Goal: Information Seeking & Learning: Learn about a topic

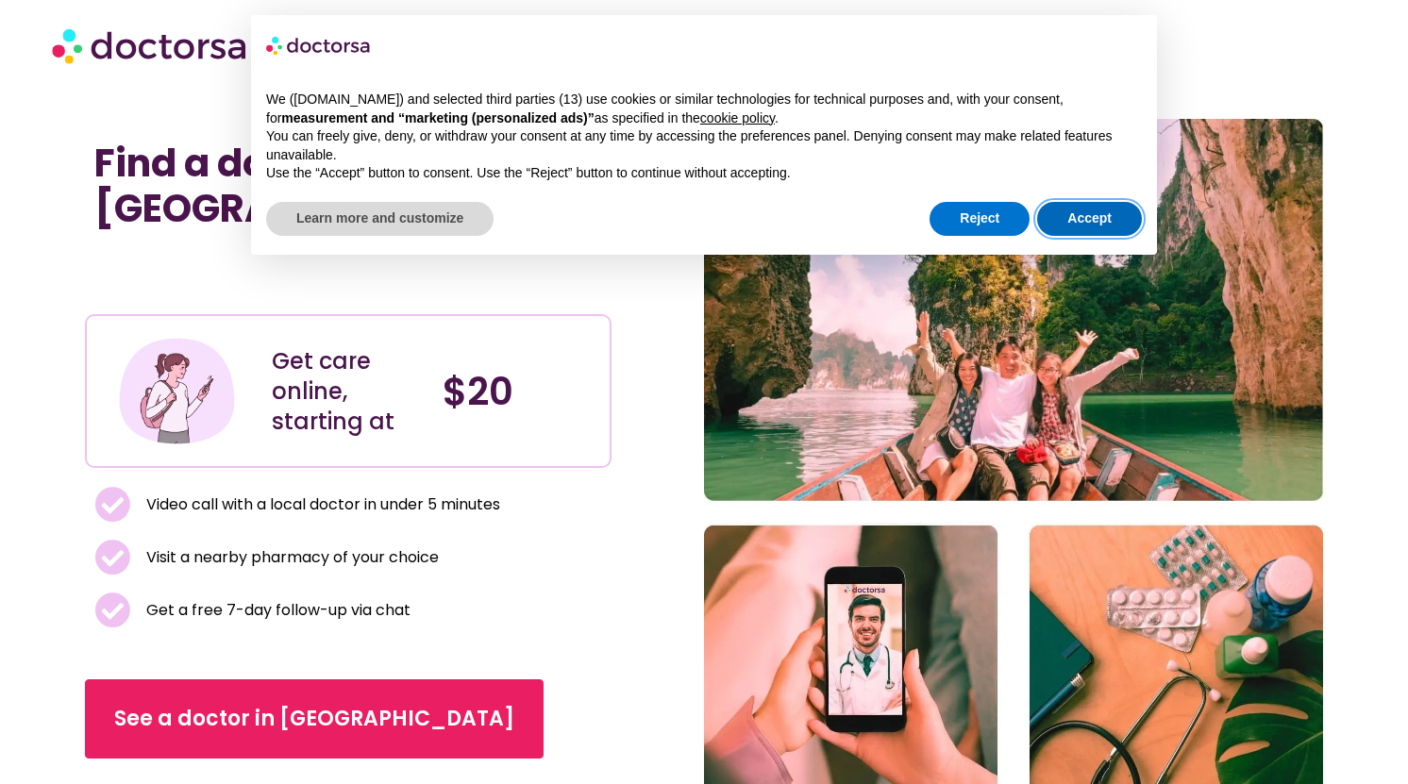
click at [1054, 218] on button "Accept" at bounding box center [1089, 219] width 105 height 34
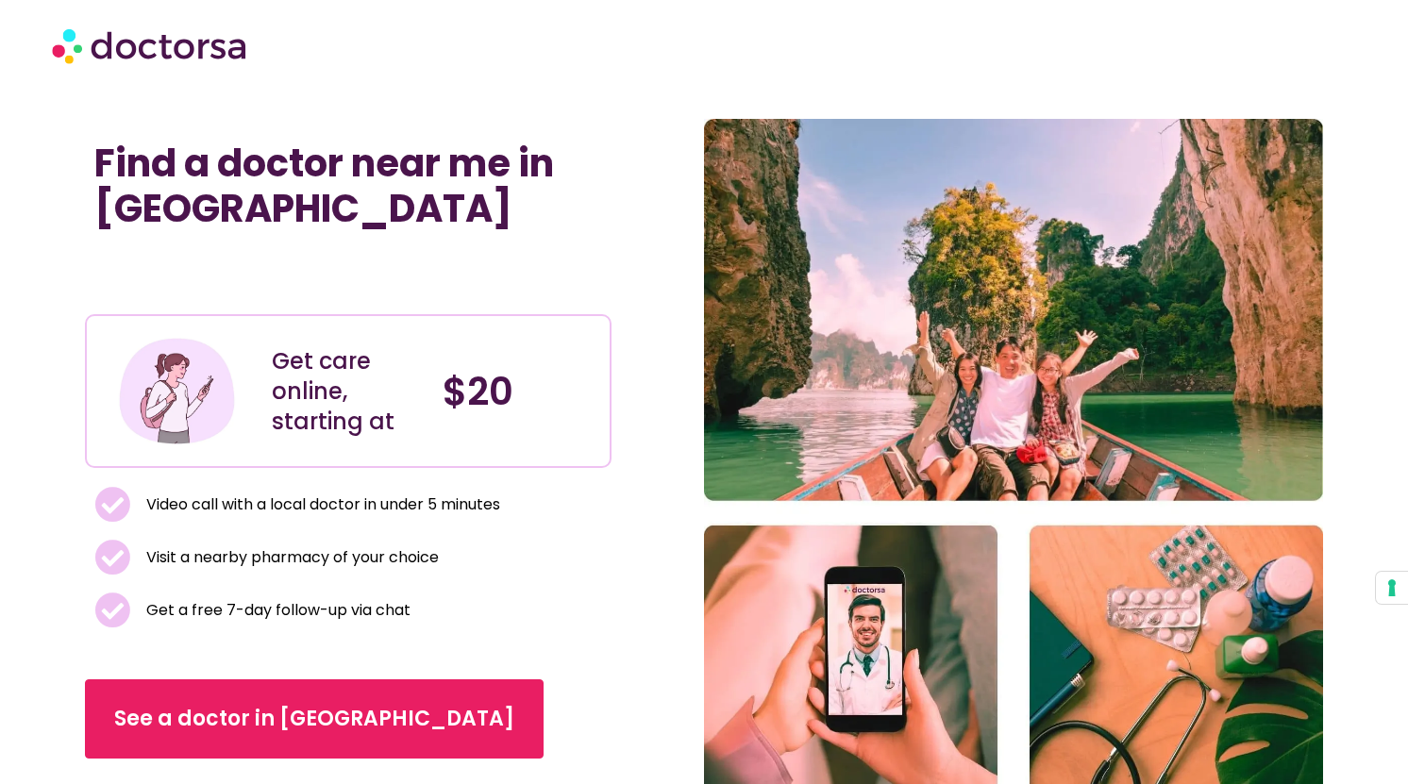
click at [724, 68] on div at bounding box center [704, 45] width 1304 height 57
click at [709, 47] on div at bounding box center [704, 45] width 1304 height 57
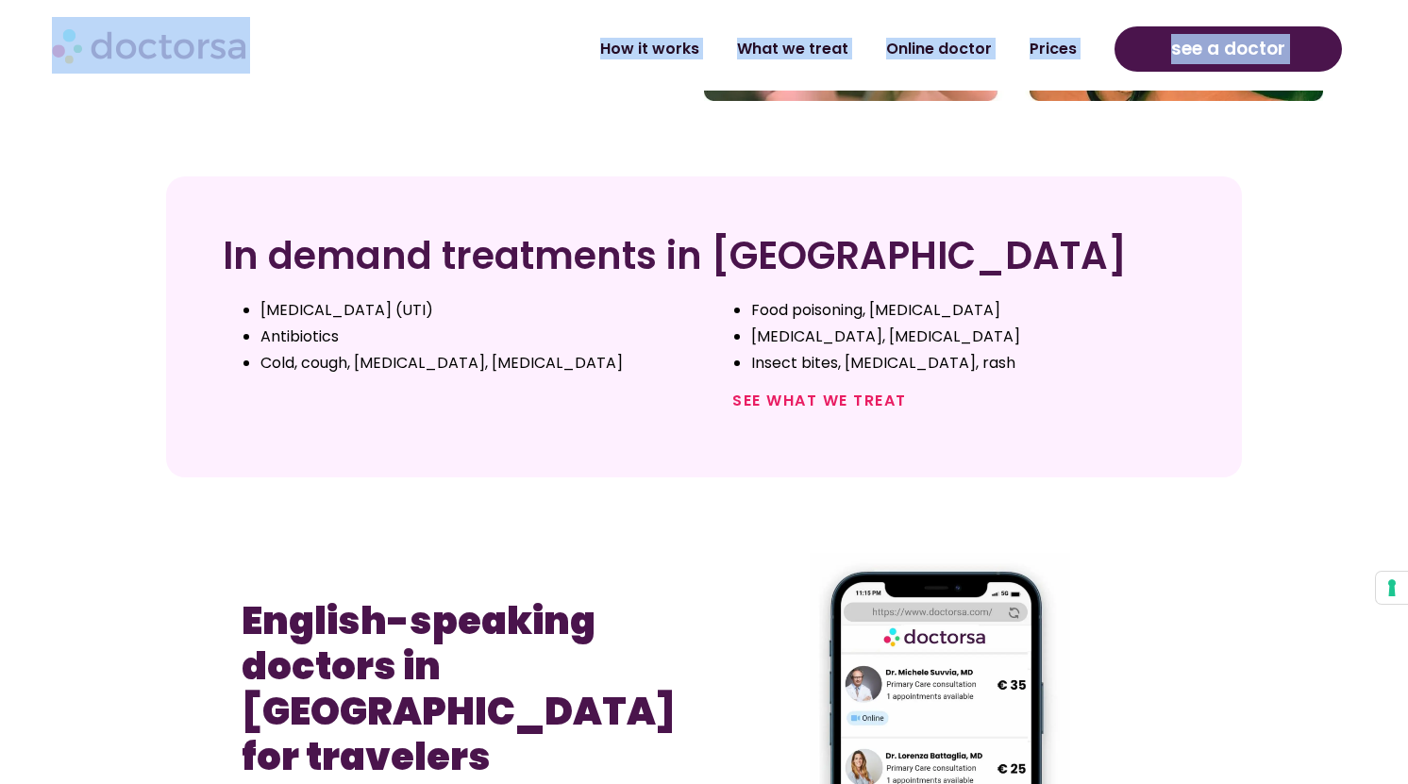
scroll to position [719, 0]
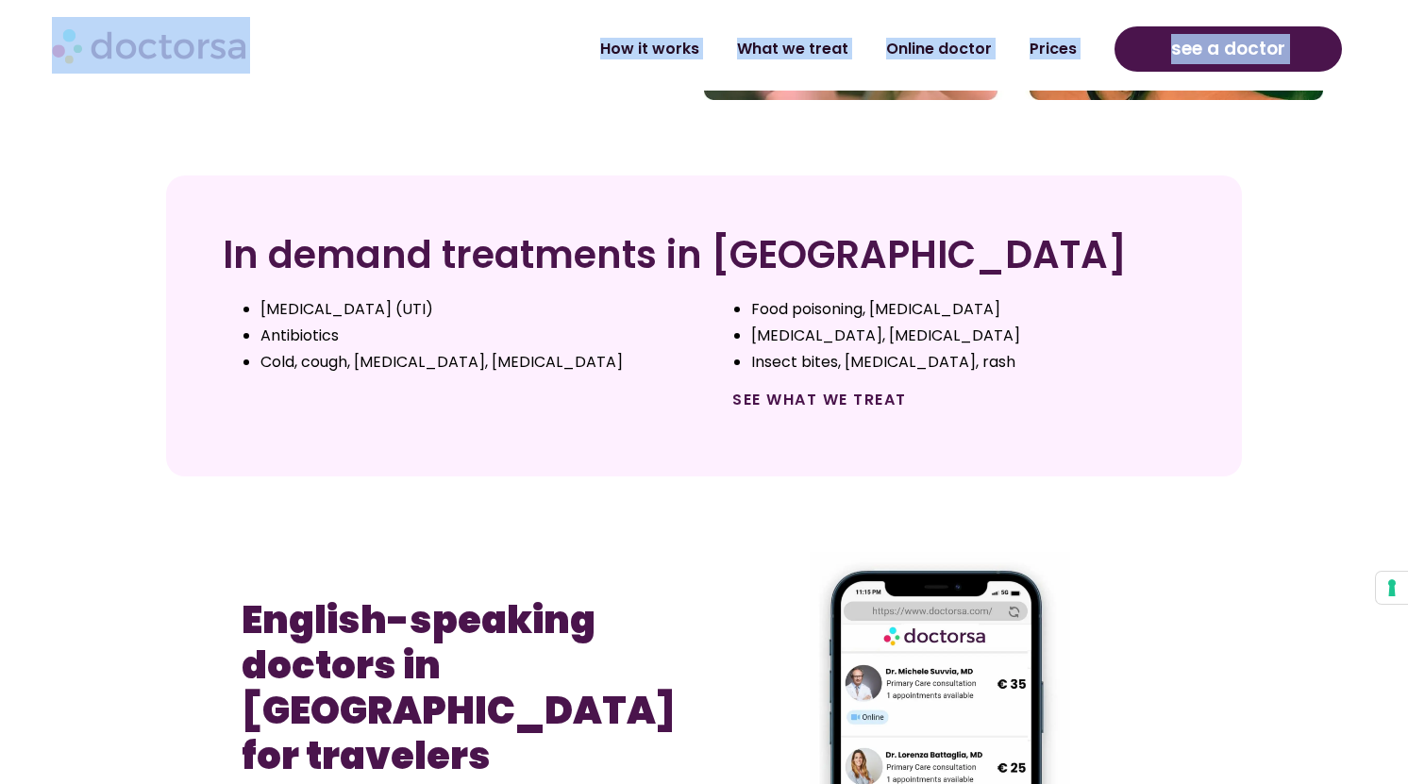
click at [785, 395] on link "See what we treat" at bounding box center [819, 400] width 175 height 22
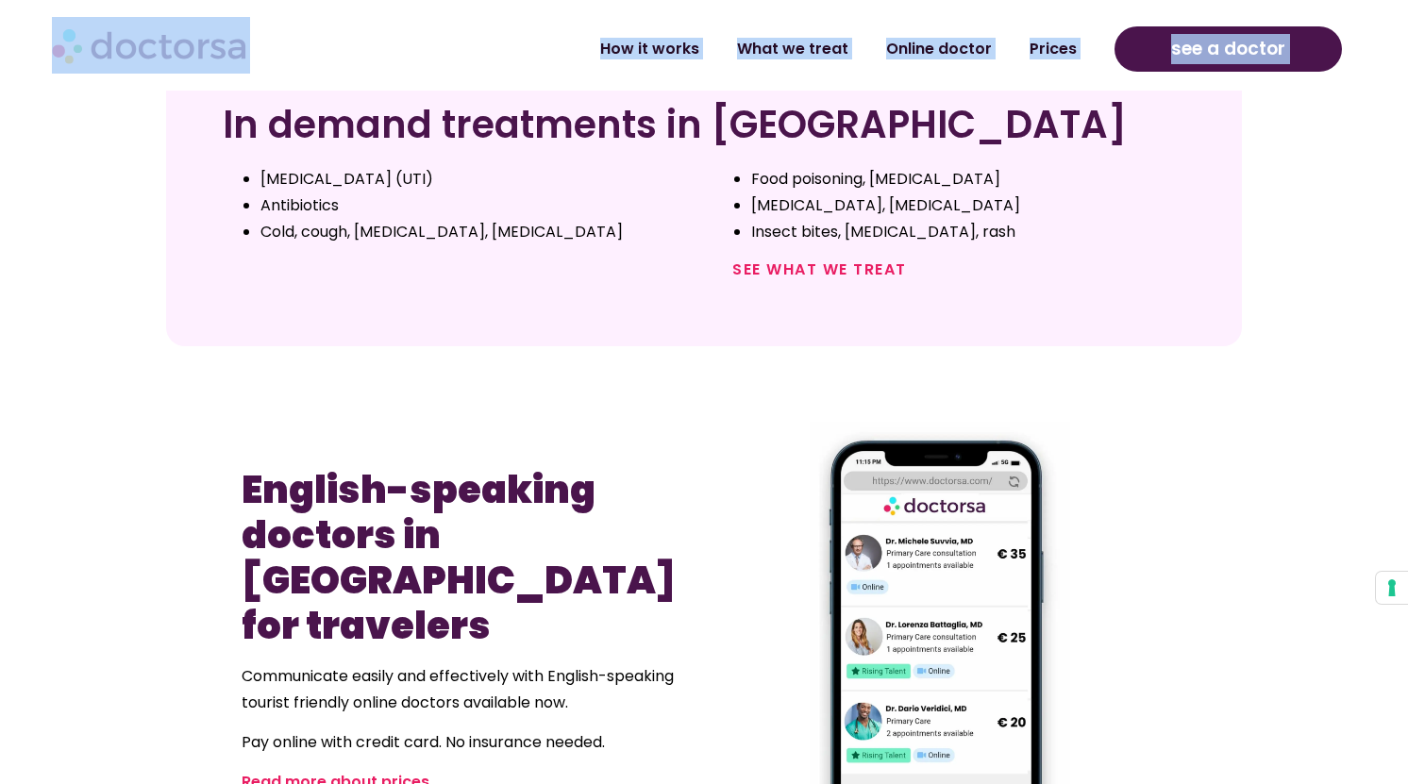
scroll to position [896, 0]
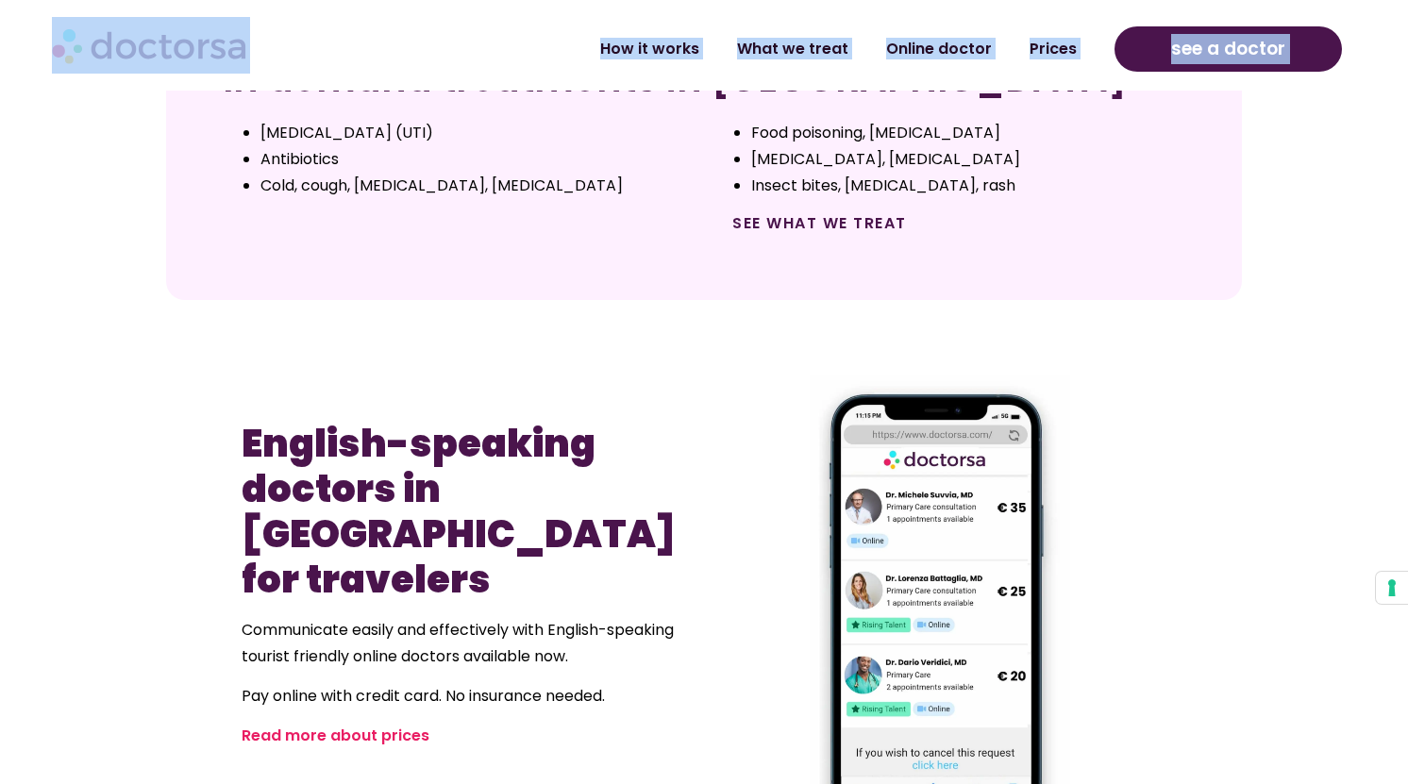
click at [816, 229] on link "See what we treat" at bounding box center [819, 223] width 175 height 22
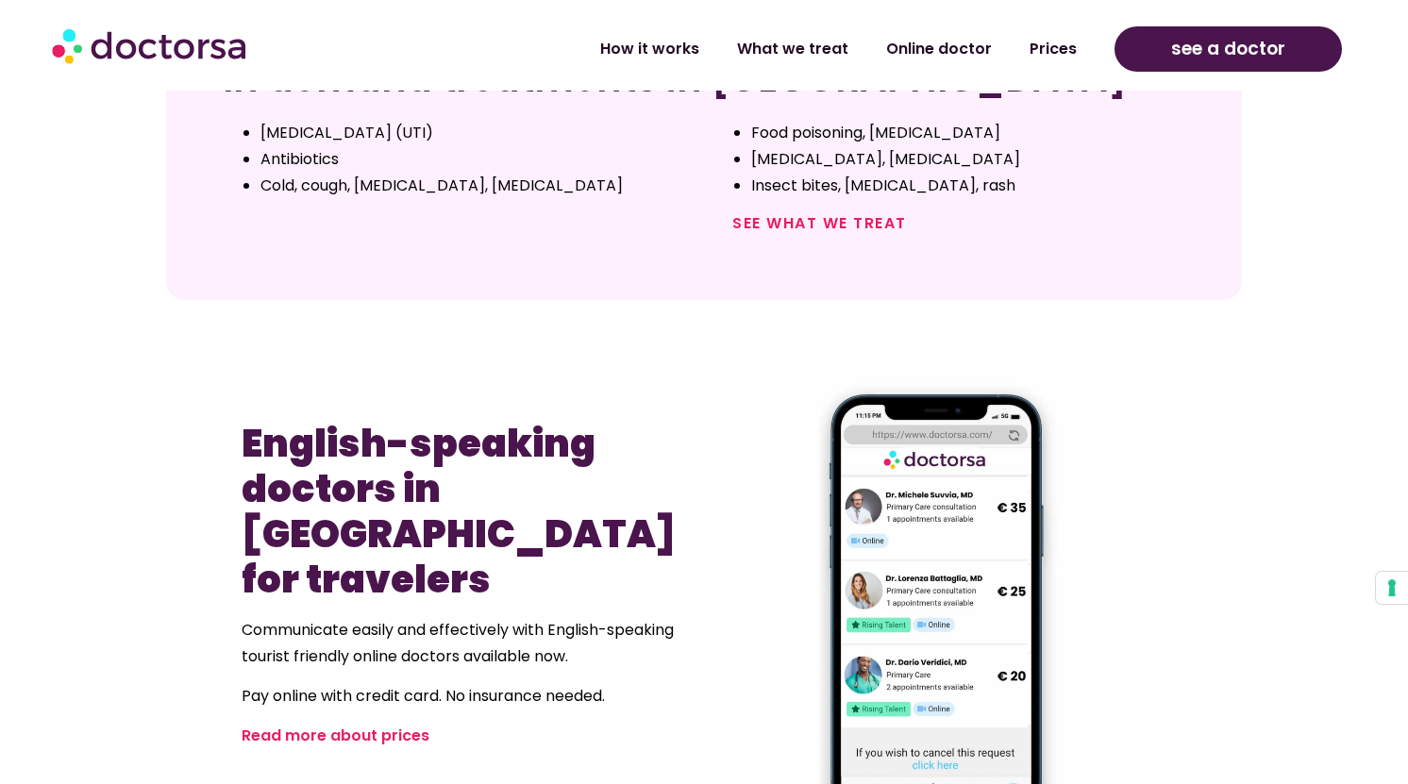
click at [654, 193] on li "Cold, cough, flu, strep throat" at bounding box center [477, 186] width 434 height 26
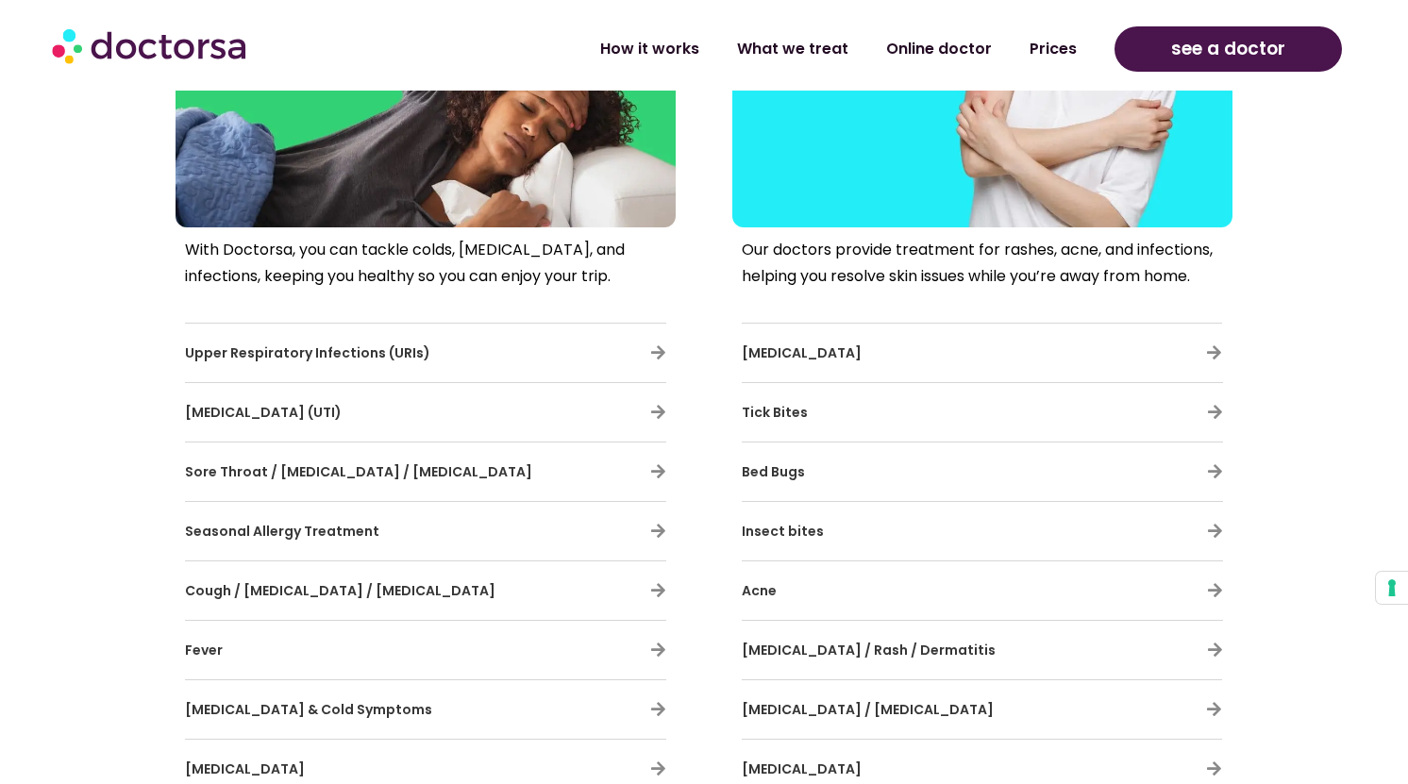
scroll to position [889, 0]
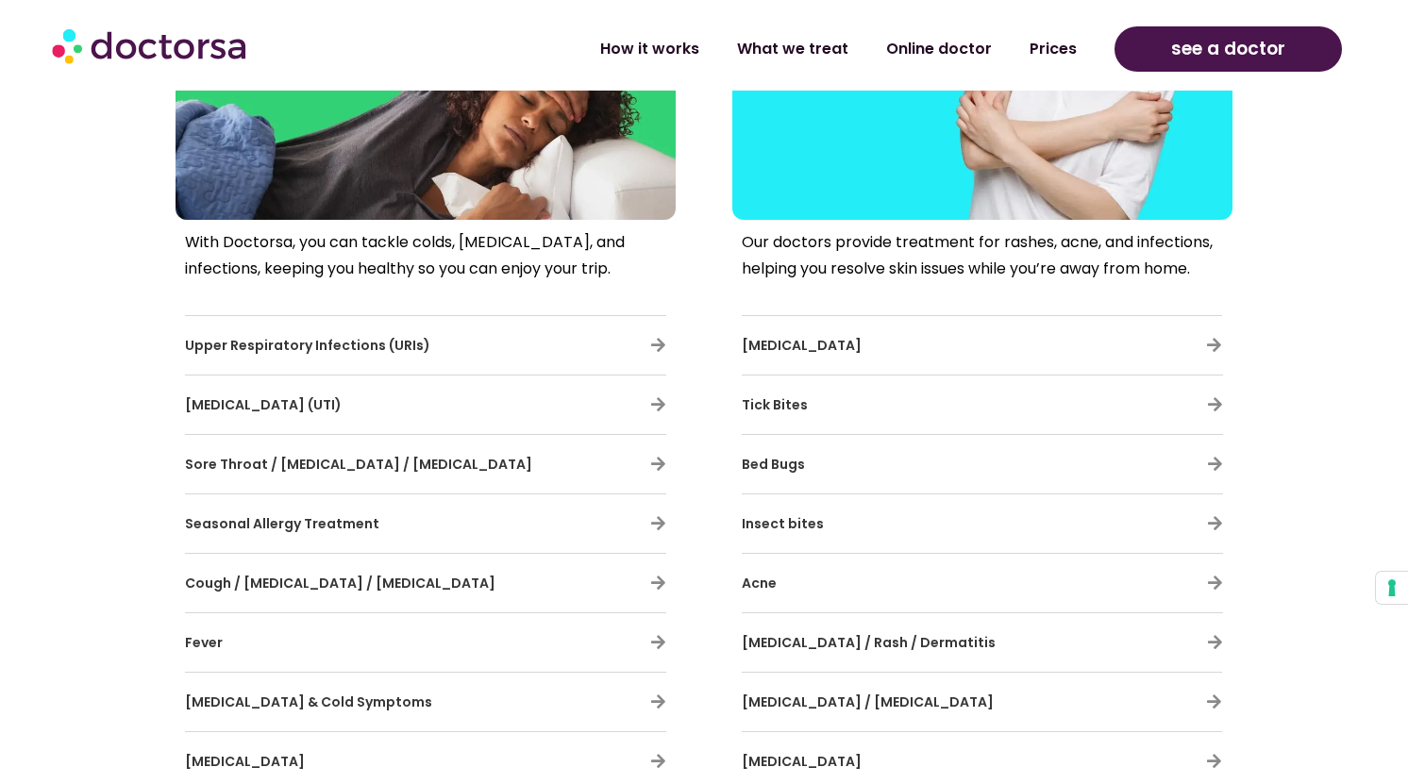
click at [803, 332] on h3 "Cold sores" at bounding box center [927, 346] width 370 height 40
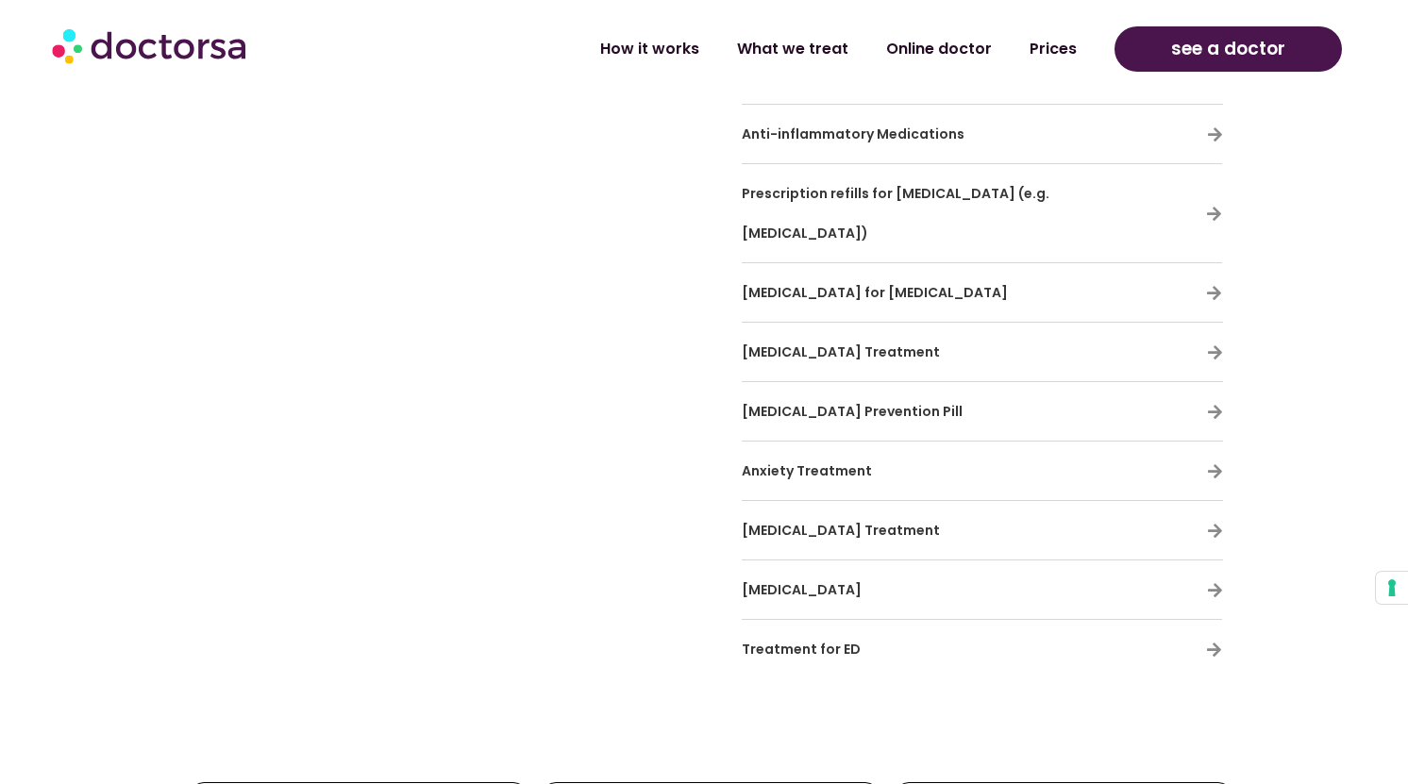
scroll to position [5950, 0]
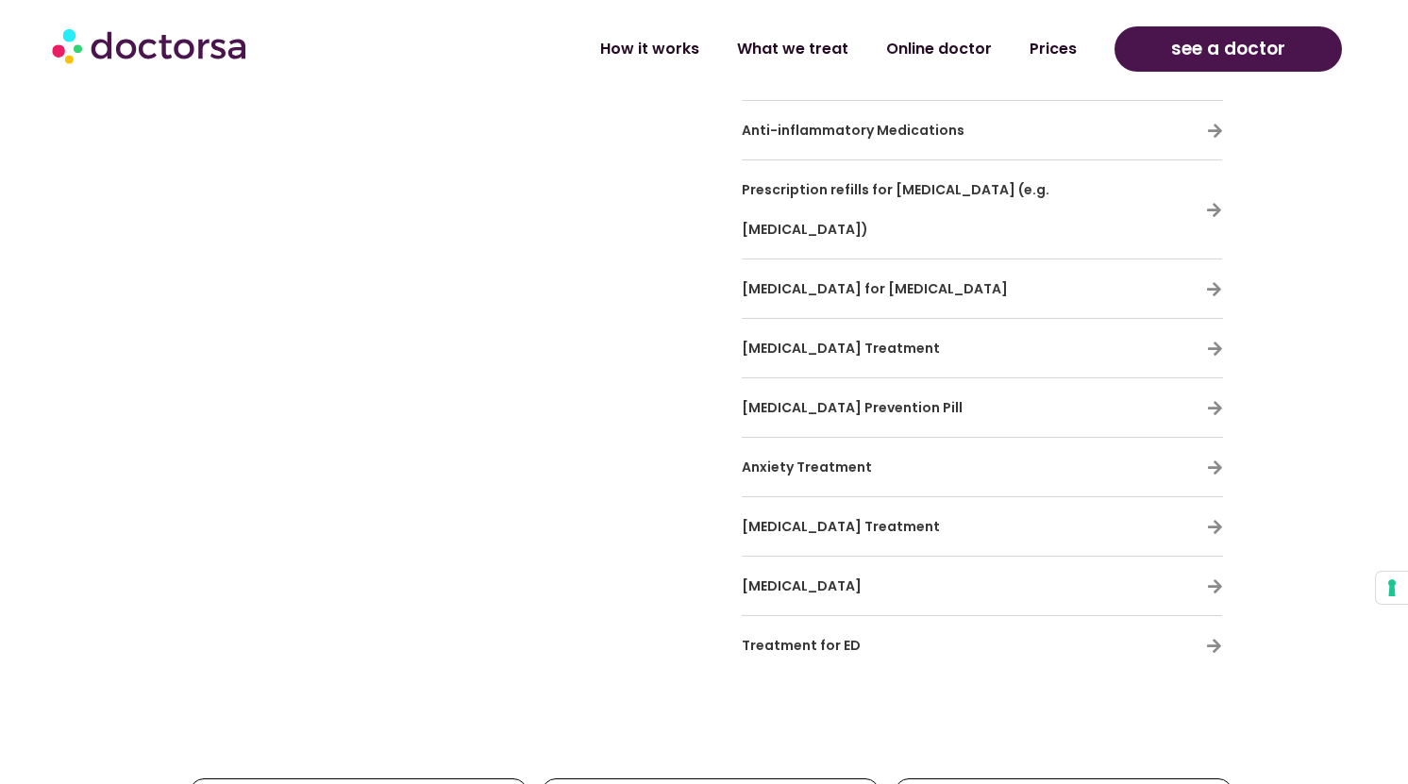
click at [1142, 507] on div "Depression Treatment" at bounding box center [982, 527] width 481 height 40
click at [882, 517] on span "Depression Treatment" at bounding box center [841, 526] width 198 height 19
click at [891, 447] on h3 "Anxiety Treatment" at bounding box center [927, 467] width 371 height 40
click at [1214, 460] on icon at bounding box center [1215, 468] width 16 height 16
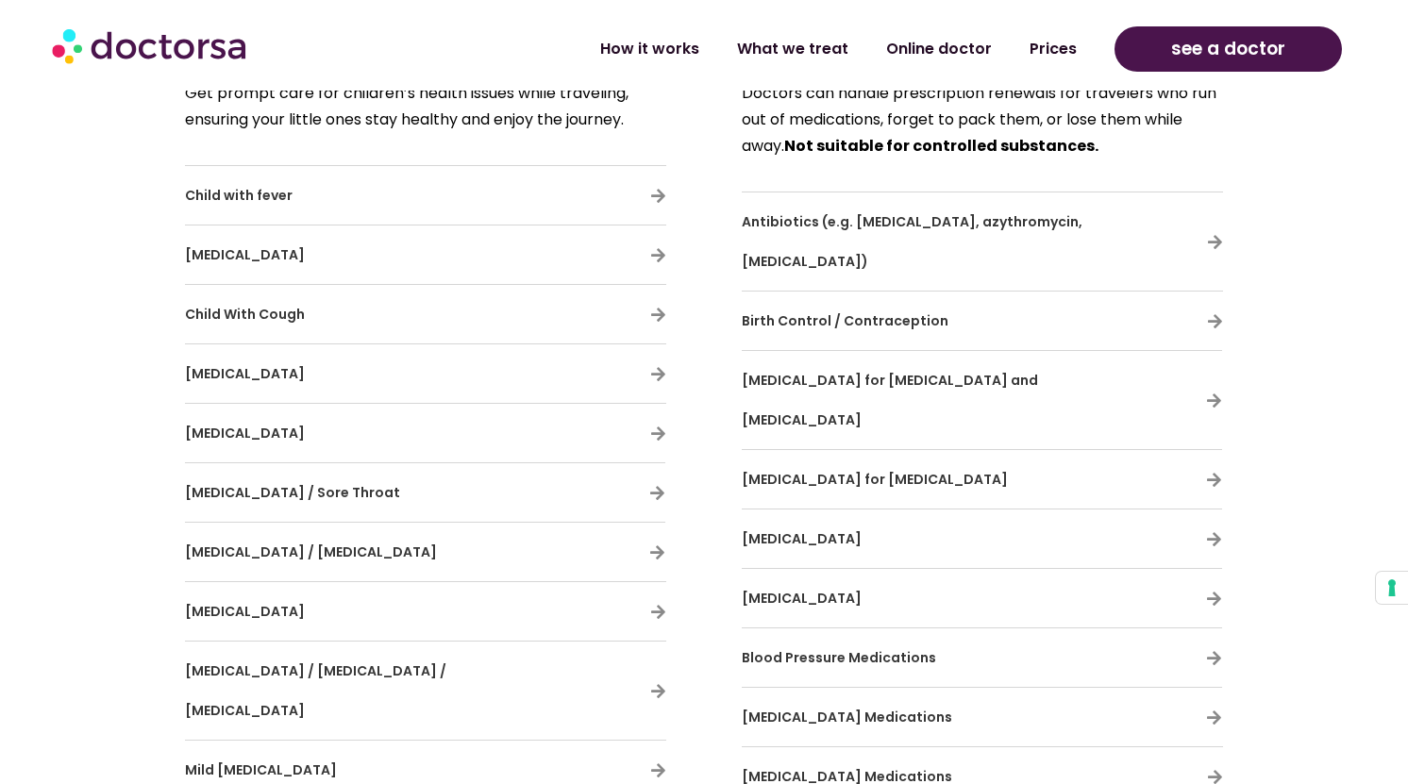
scroll to position [5009, 0]
